Goal: Transaction & Acquisition: Purchase product/service

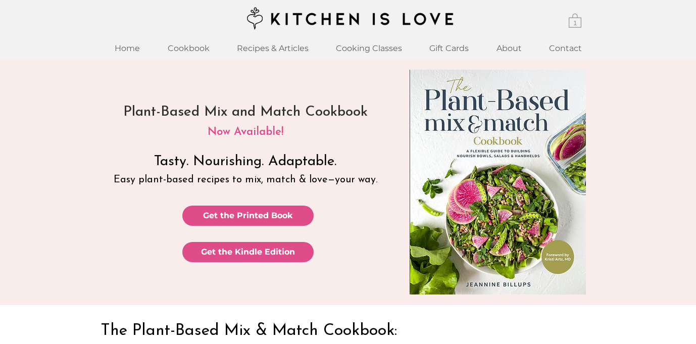
scroll to position [79, 0]
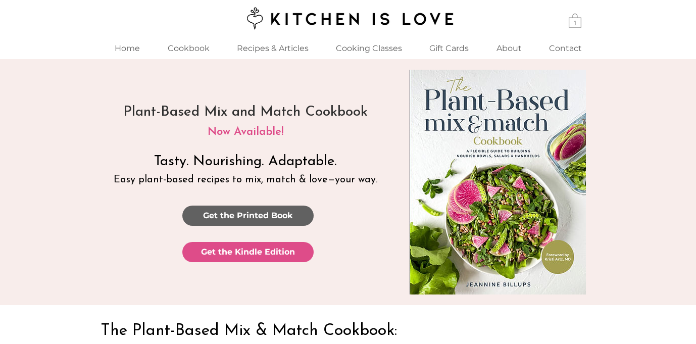
click at [246, 217] on span "Get the Printed Book" at bounding box center [248, 215] width 90 height 11
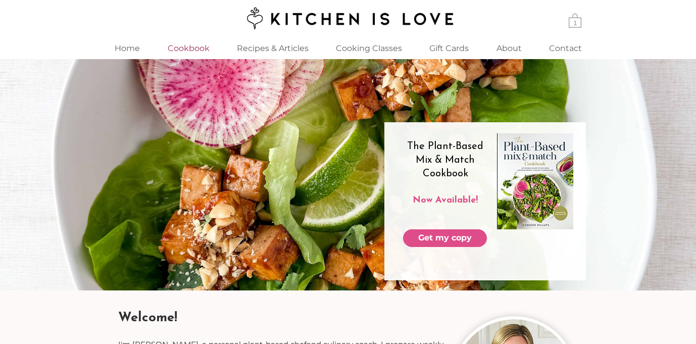
click at [196, 46] on p "Cookbook" at bounding box center [189, 48] width 52 height 22
